Goal: Task Accomplishment & Management: Manage account settings

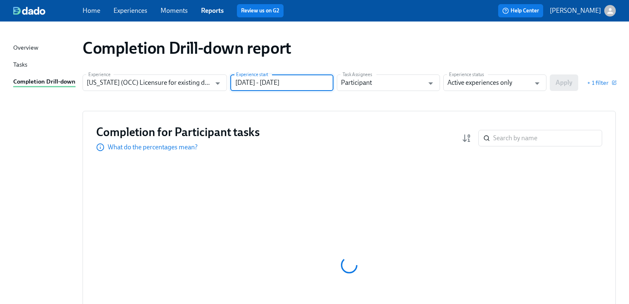
click at [318, 83] on input "[DATE] - [DATE]" at bounding box center [281, 82] width 103 height 17
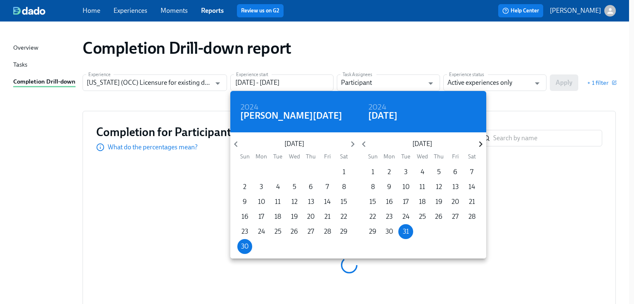
click at [478, 143] on icon "button" at bounding box center [480, 143] width 11 height 11
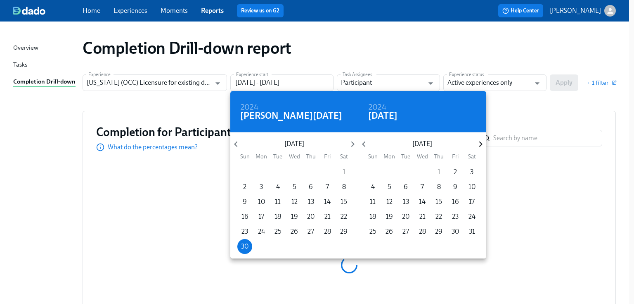
click at [478, 143] on icon "button" at bounding box center [480, 143] width 11 height 11
click at [441, 229] on p "28" at bounding box center [439, 231] width 7 height 9
type input "06/30/2024 - 08/28/2025"
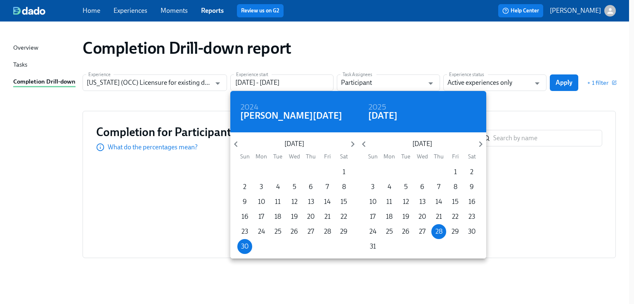
click at [535, 98] on div at bounding box center [317, 152] width 634 height 304
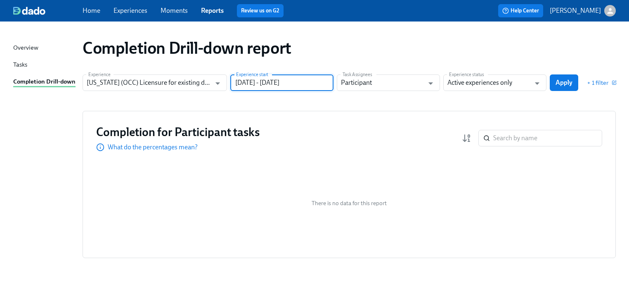
click at [564, 79] on span "Apply" at bounding box center [564, 82] width 17 height 8
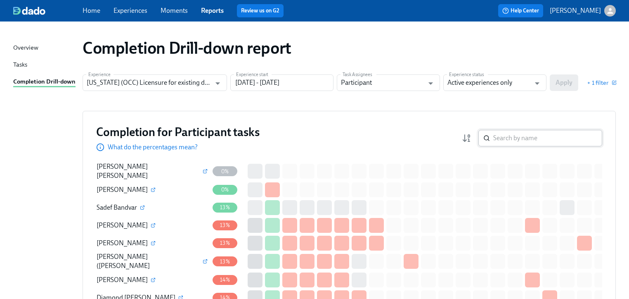
click at [529, 135] on input "search" at bounding box center [548, 138] width 109 height 17
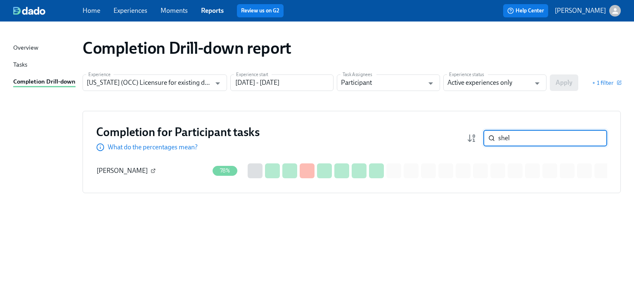
type input "shel"
click at [152, 169] on icon "button" at bounding box center [153, 170] width 3 height 3
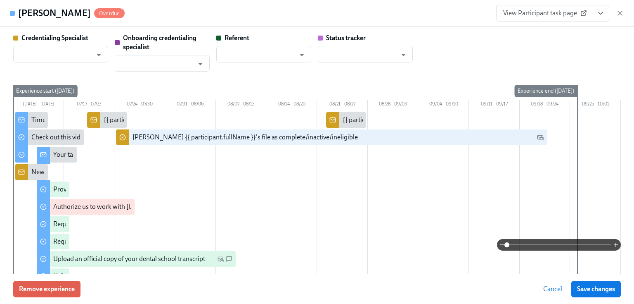
type input "[PERSON_NAME]"
type input "Dado Customer Support"
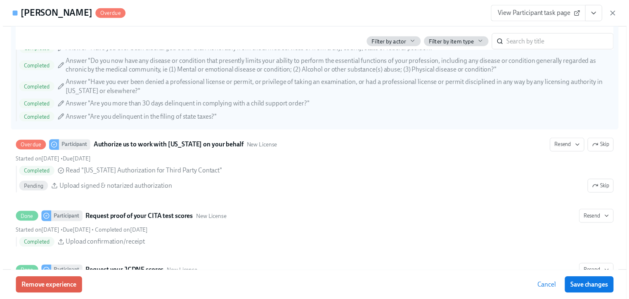
scroll to position [1223, 0]
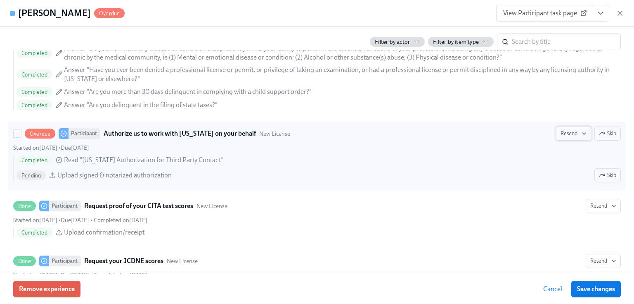
click at [569, 131] on span "Resend" at bounding box center [574, 133] width 26 height 8
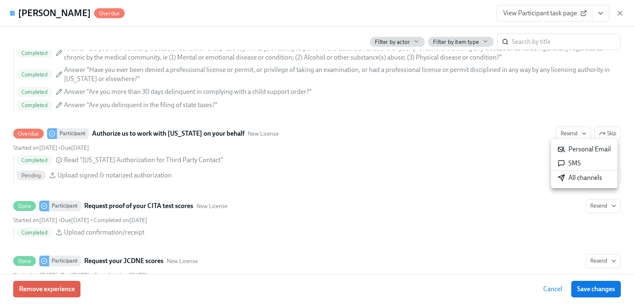
click at [573, 149] on div "Personal Email" at bounding box center [584, 149] width 53 height 9
click at [620, 14] on icon "button" at bounding box center [620, 13] width 8 height 8
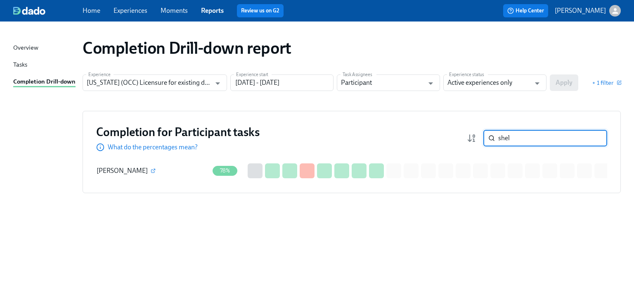
drag, startPoint x: 519, startPoint y: 135, endPoint x: 477, endPoint y: 139, distance: 41.8
click at [477, 139] on div "shel ​" at bounding box center [537, 138] width 140 height 17
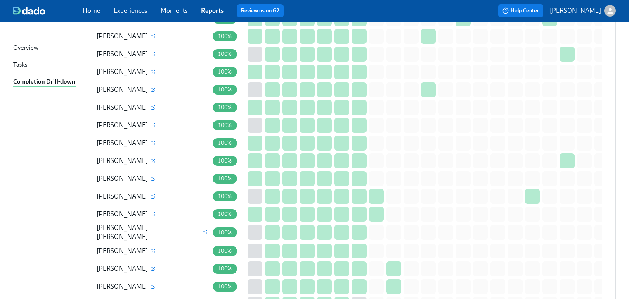
scroll to position [1454, 0]
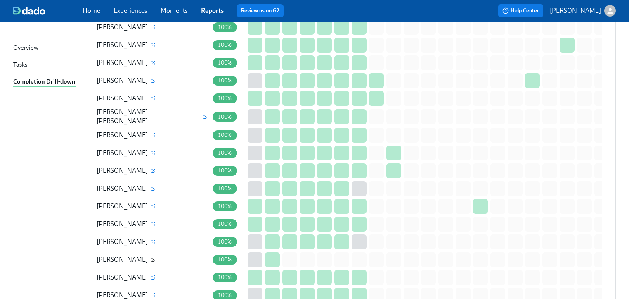
click at [151, 257] on icon "button" at bounding box center [153, 259] width 5 height 5
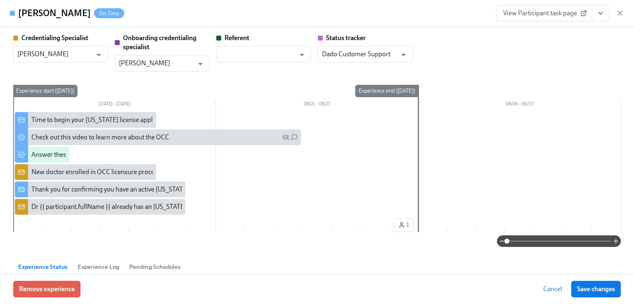
click at [534, 12] on span "View Participant task page" at bounding box center [544, 13] width 82 height 8
click at [46, 287] on span "Remove experience" at bounding box center [47, 289] width 56 height 8
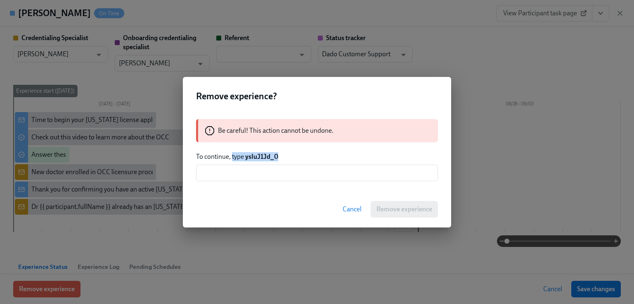
drag, startPoint x: 233, startPoint y: 154, endPoint x: 291, endPoint y: 154, distance: 58.2
click at [291, 154] on p "To continue, type ysIuJ1Jd_0" at bounding box center [317, 156] width 242 height 9
copy p "type ysIuJ1Jd_0"
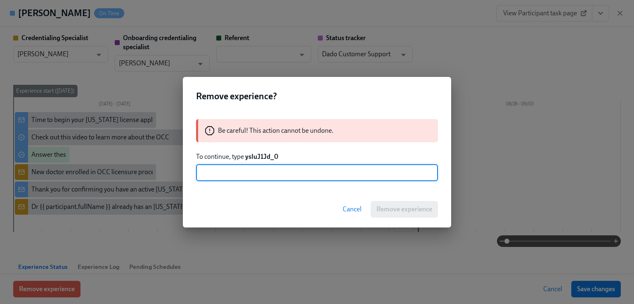
paste input "type ysIuJ1Jd_0"
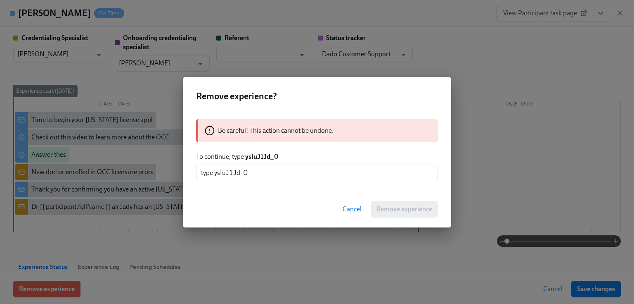
click at [263, 205] on div "Cancel Remove experience" at bounding box center [317, 209] width 268 height 36
click at [261, 168] on input "type ysIuJ1Jd_0" at bounding box center [317, 172] width 242 height 17
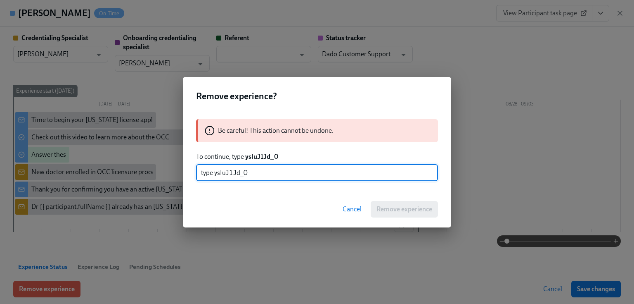
click at [200, 171] on input "type ysIuJ1Jd_0" at bounding box center [317, 172] width 242 height 17
click at [319, 171] on input "type ysIuJ1Jd_0" at bounding box center [317, 172] width 242 height 17
type input "type ysIuJ1Jd_0"
click at [558, 72] on div "Remove experience? Be careful! This action cannot be undone. To continue, type …" at bounding box center [317, 152] width 634 height 304
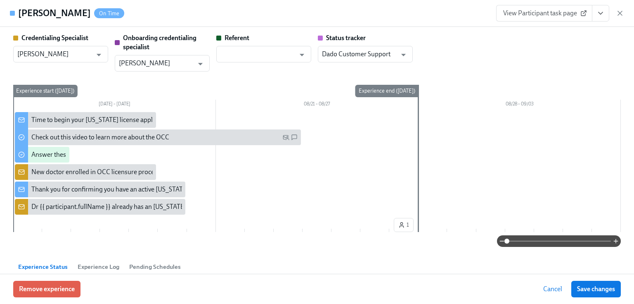
click at [620, 13] on icon "button" at bounding box center [620, 13] width 8 height 8
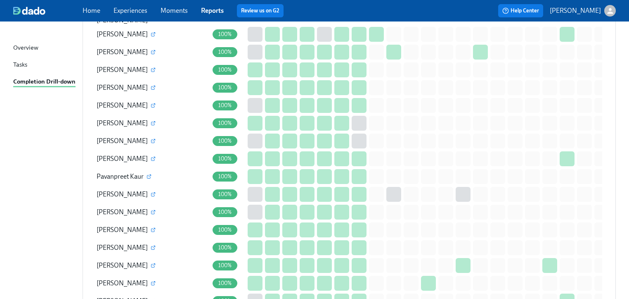
scroll to position [1090, 0]
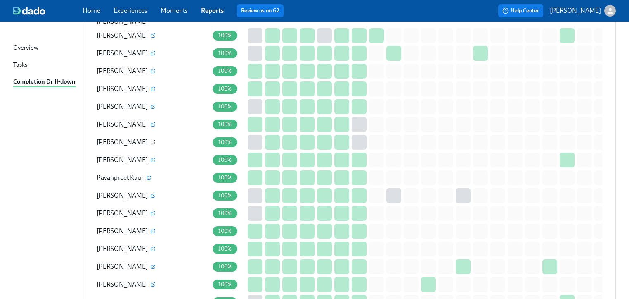
click at [151, 140] on icon "button" at bounding box center [153, 142] width 5 height 5
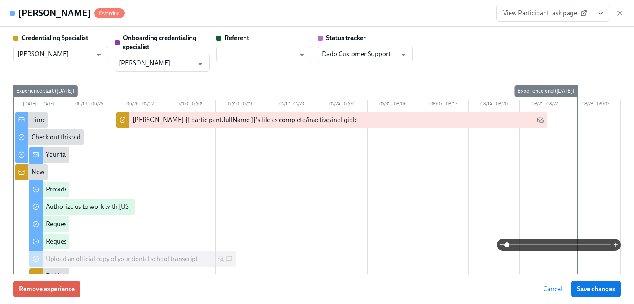
click at [620, 13] on icon "button" at bounding box center [620, 13] width 8 height 8
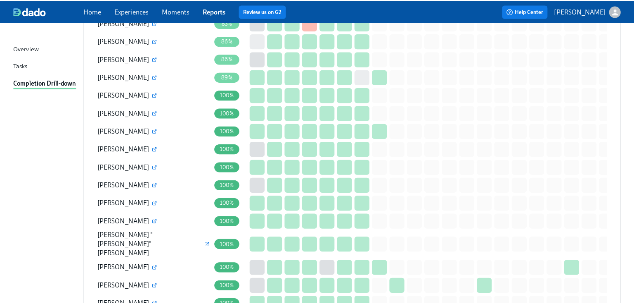
scroll to position [859, 0]
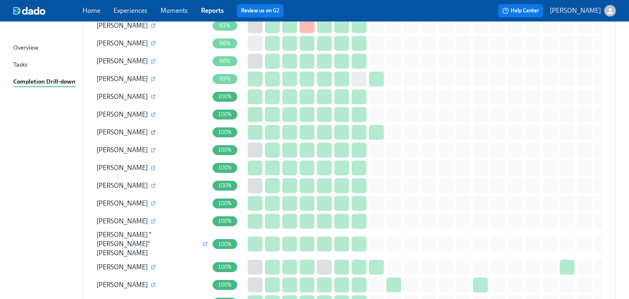
click at [151, 130] on icon "button" at bounding box center [153, 132] width 5 height 5
